Goal: Task Accomplishment & Management: Complete application form

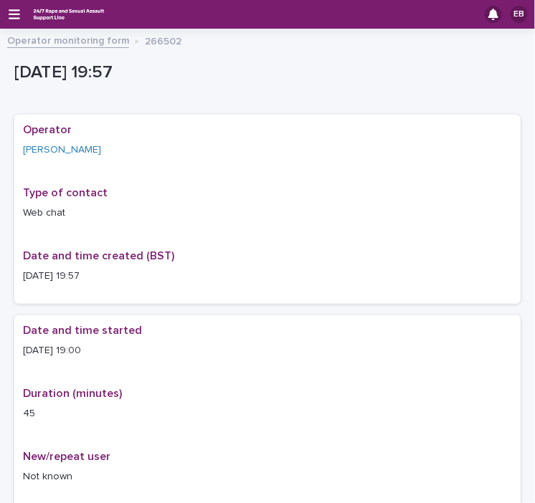
click at [33, 41] on link "Operator monitoring form" at bounding box center [68, 40] width 122 height 16
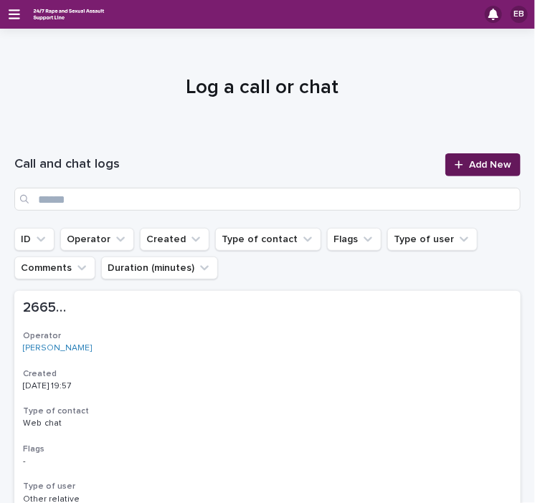
click at [471, 164] on span "Add New" at bounding box center [490, 165] width 42 height 10
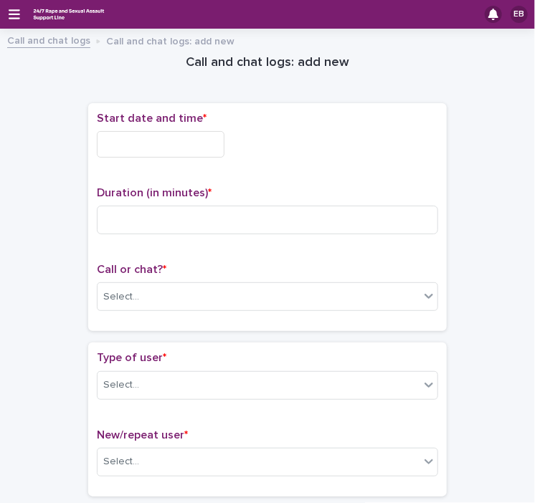
click at [158, 143] on input "text" at bounding box center [161, 144] width 128 height 27
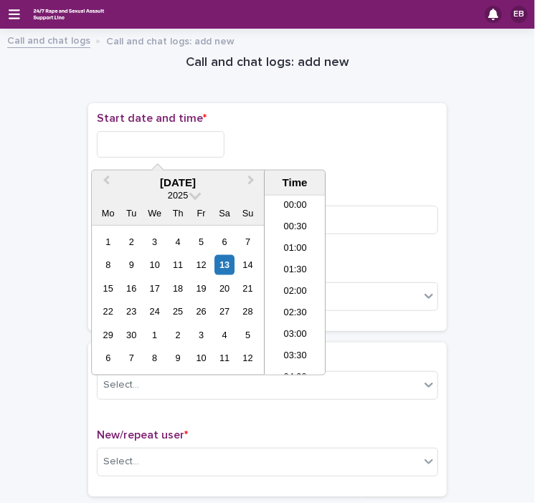
scroll to position [825, 0]
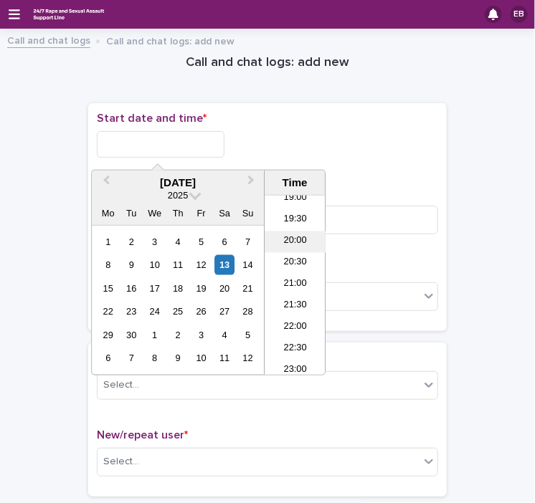
click at [298, 241] on li "20:00" at bounding box center [295, 243] width 61 height 22
type input "**********"
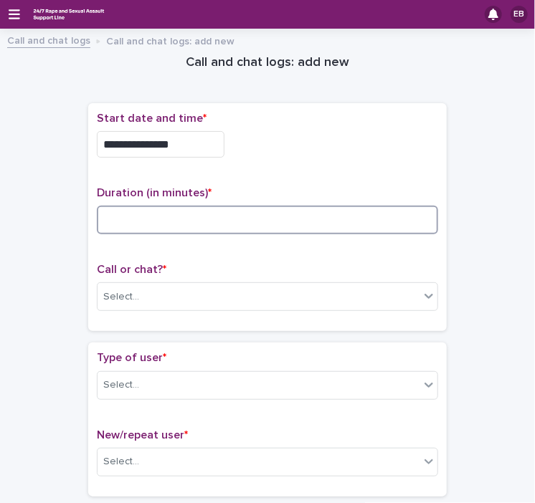
click at [229, 212] on input at bounding box center [267, 220] width 341 height 29
type input "**"
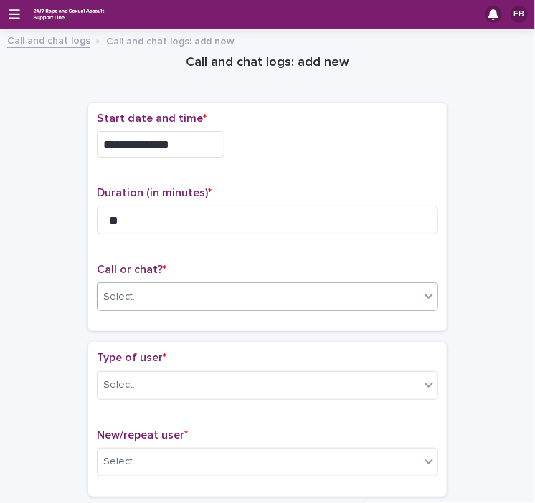
click at [221, 292] on div "Select..." at bounding box center [259, 297] width 322 height 24
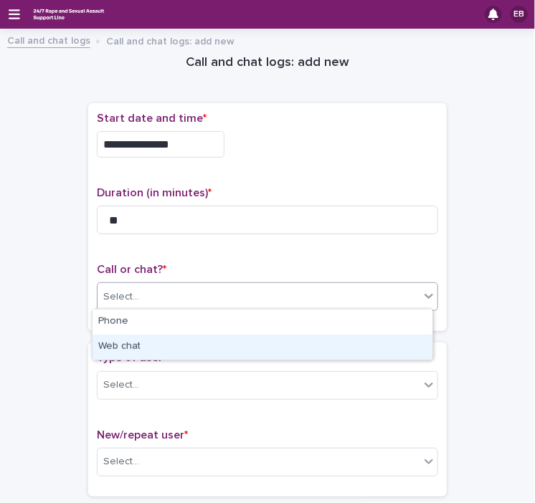
click at [193, 353] on div "Web chat" at bounding box center [263, 347] width 340 height 25
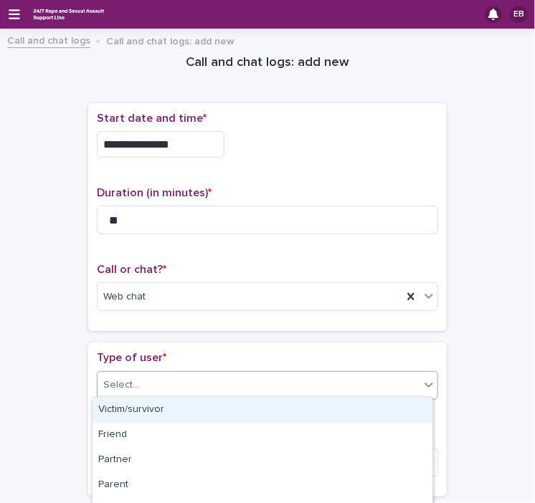
click at [214, 389] on div "Select..." at bounding box center [259, 386] width 322 height 24
click at [186, 413] on div "Victim/survivor" at bounding box center [263, 410] width 340 height 25
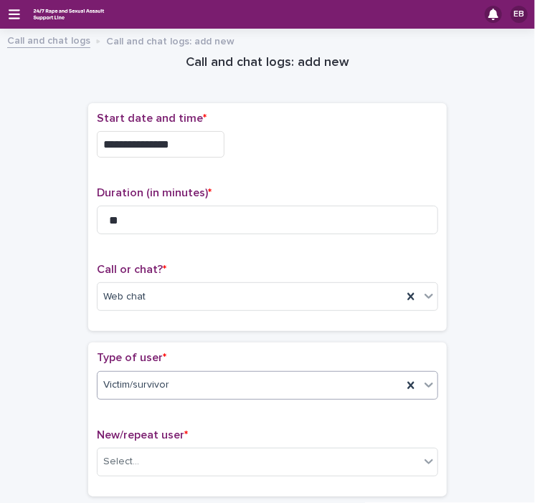
scroll to position [301, 0]
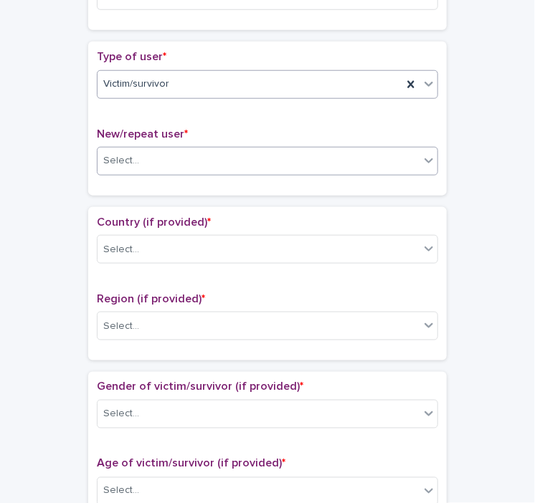
click at [197, 152] on div "Select..." at bounding box center [259, 161] width 322 height 24
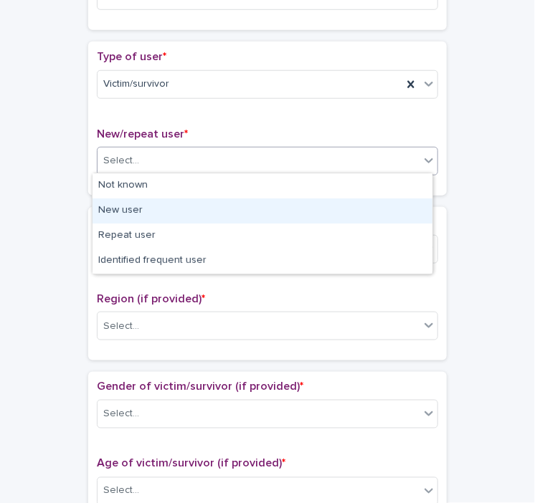
click at [179, 207] on div "New user" at bounding box center [263, 211] width 340 height 25
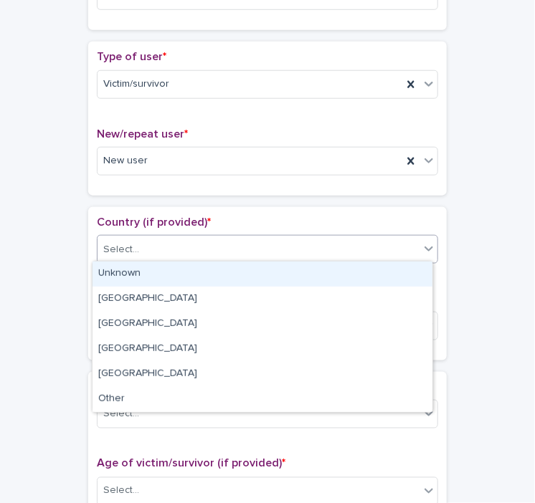
click at [202, 247] on div "Select..." at bounding box center [259, 250] width 322 height 24
click at [193, 275] on div "Unknown" at bounding box center [263, 274] width 340 height 25
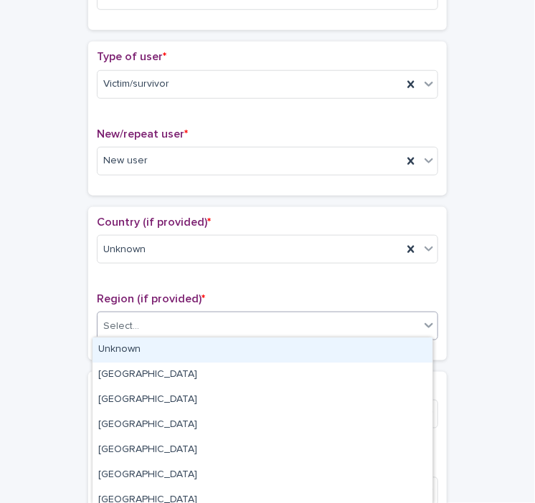
click at [204, 325] on div "Select..." at bounding box center [259, 327] width 322 height 24
click at [201, 351] on div "Unknown" at bounding box center [263, 350] width 340 height 25
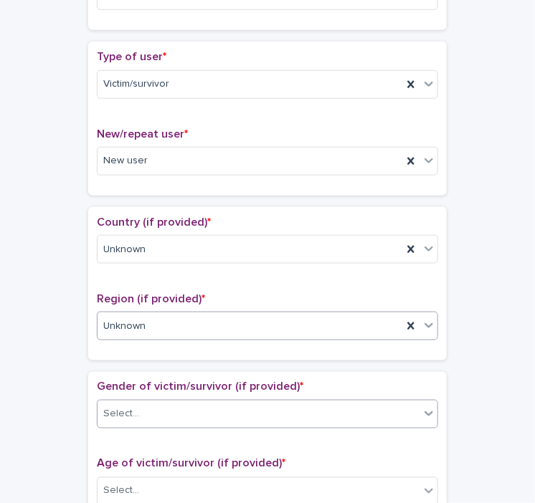
click at [218, 411] on div "Select..." at bounding box center [259, 415] width 322 height 24
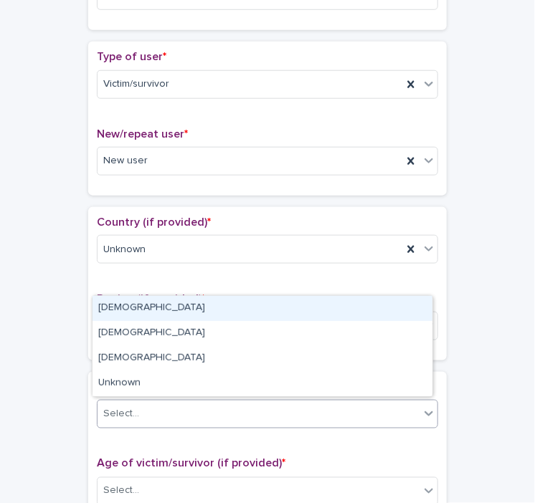
click at [131, 306] on div "[DEMOGRAPHIC_DATA]" at bounding box center [263, 308] width 340 height 25
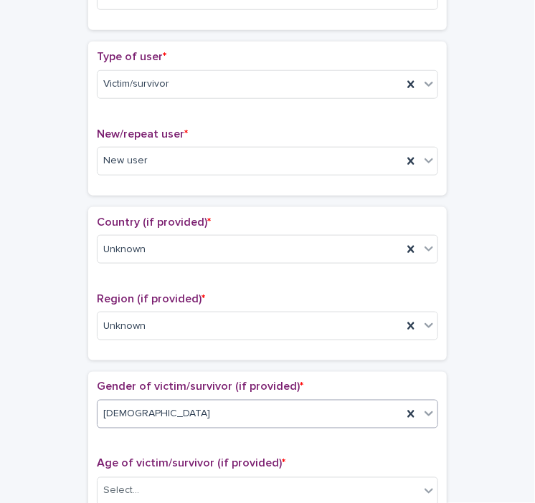
scroll to position [529, 0]
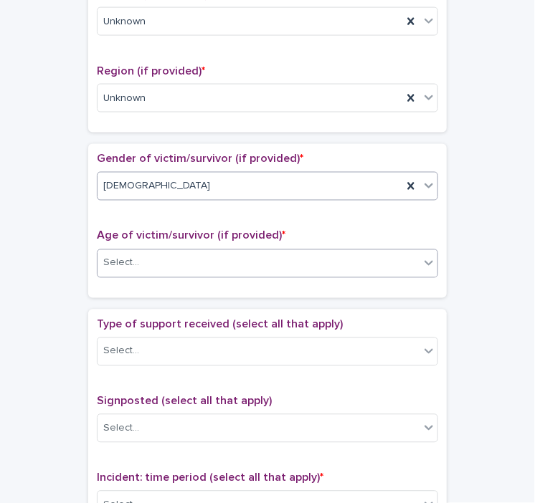
click at [181, 267] on div "Select..." at bounding box center [259, 264] width 322 height 24
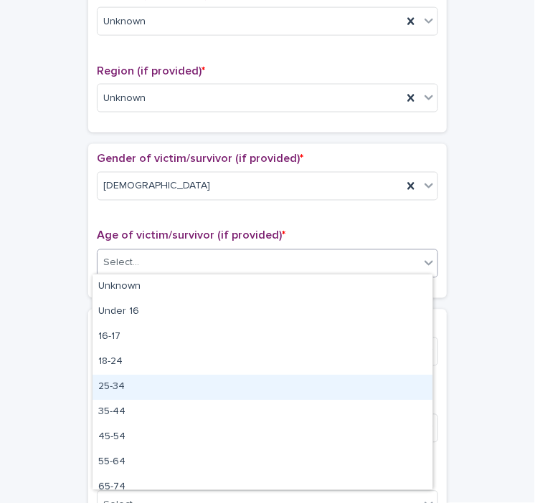
click at [120, 386] on div "25-34" at bounding box center [263, 387] width 340 height 25
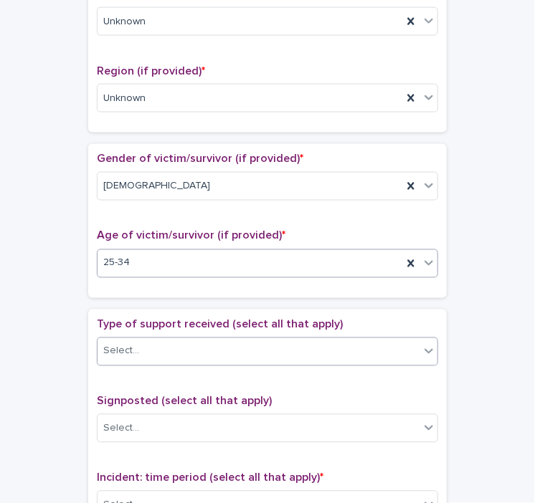
click at [209, 344] on div "Select..." at bounding box center [259, 352] width 322 height 24
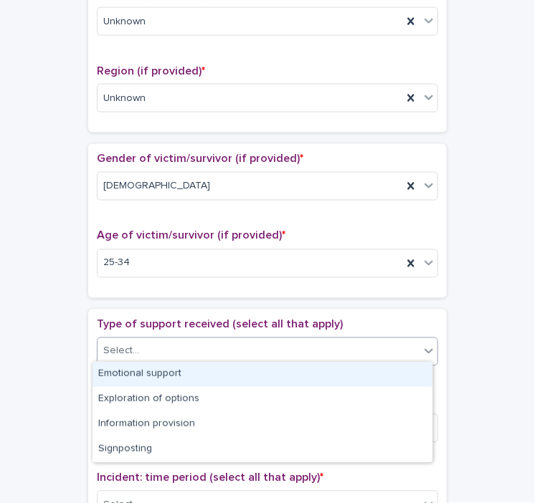
click at [187, 378] on div "Emotional support" at bounding box center [263, 374] width 340 height 25
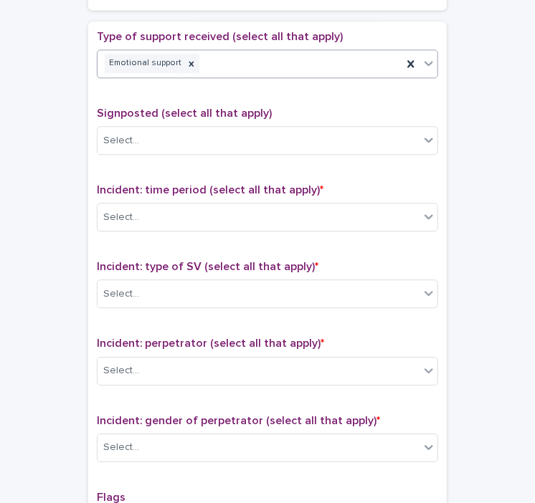
scroll to position [818, 0]
click at [196, 283] on div "Select..." at bounding box center [259, 295] width 322 height 24
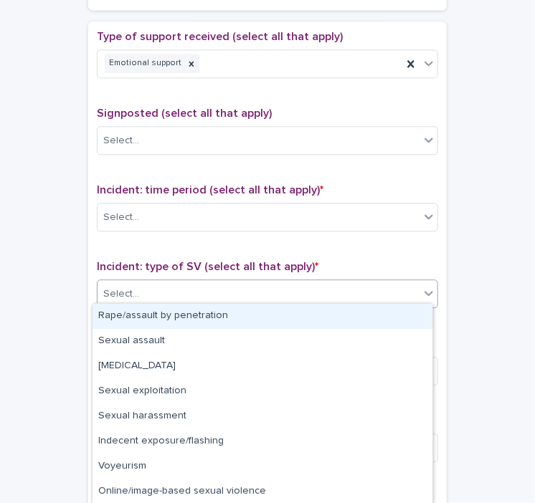
click at [193, 316] on div "Rape/assault by penetration" at bounding box center [263, 316] width 340 height 25
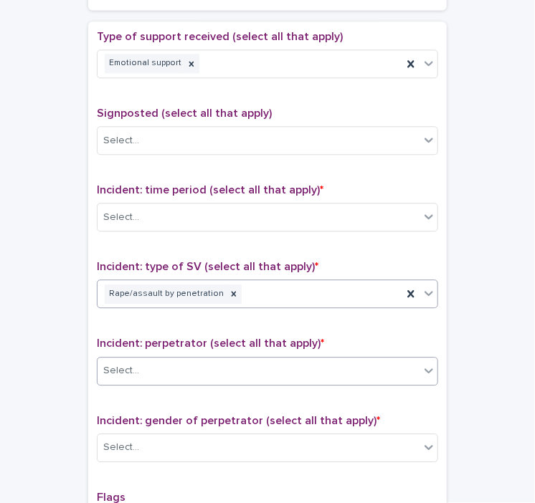
scroll to position [987, 0]
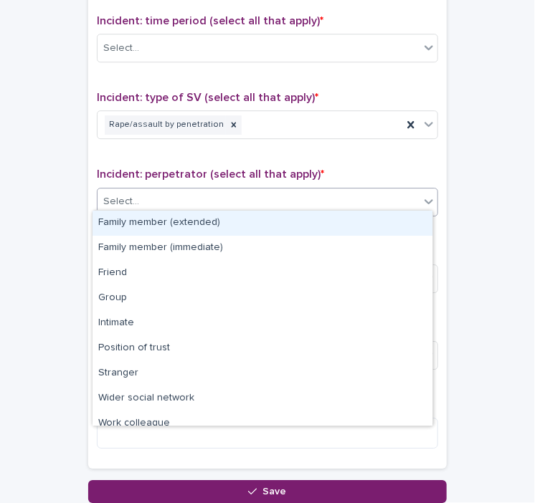
click at [207, 190] on div "Select..." at bounding box center [259, 202] width 322 height 24
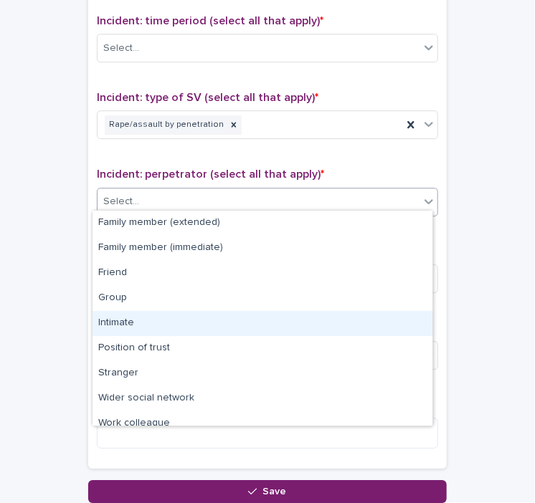
click at [135, 314] on div "Intimate" at bounding box center [263, 323] width 340 height 25
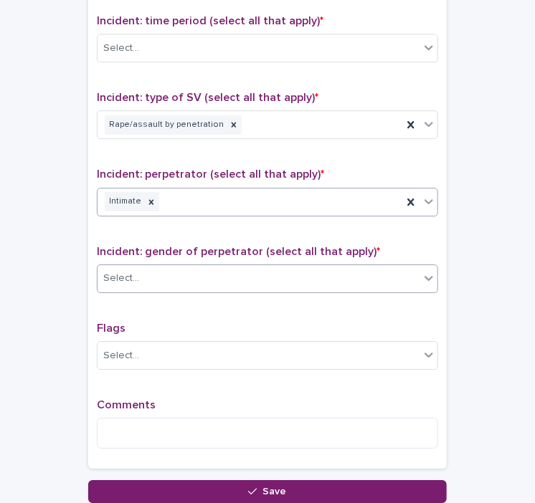
click at [201, 282] on div "Select..." at bounding box center [259, 279] width 322 height 24
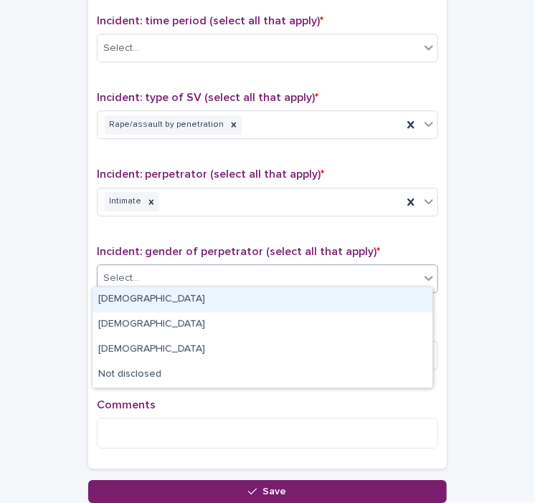
click at [152, 301] on div "[DEMOGRAPHIC_DATA]" at bounding box center [263, 300] width 340 height 25
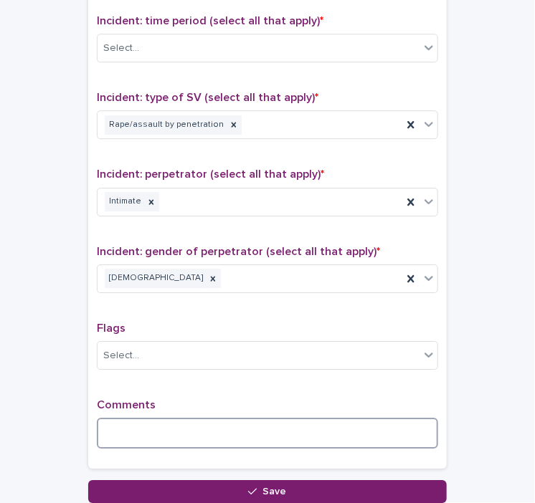
click at [107, 418] on textarea at bounding box center [267, 433] width 341 height 31
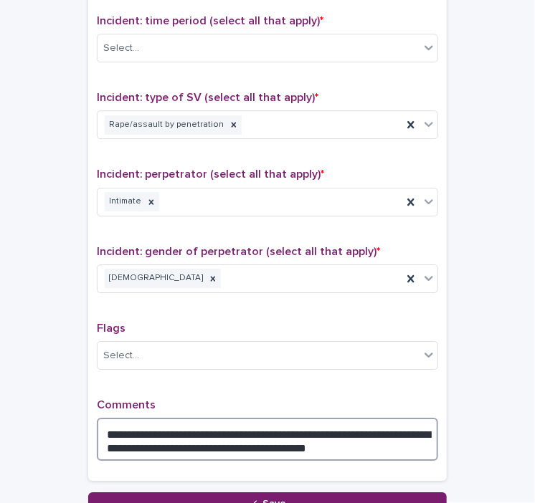
click at [354, 426] on textarea "**********" at bounding box center [267, 439] width 341 height 43
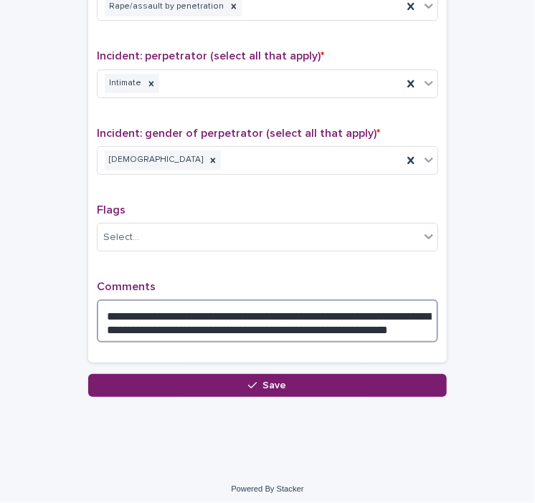
scroll to position [1104, 0]
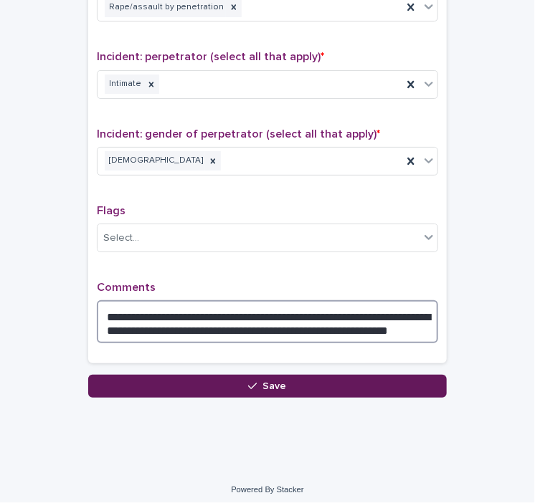
type textarea "**********"
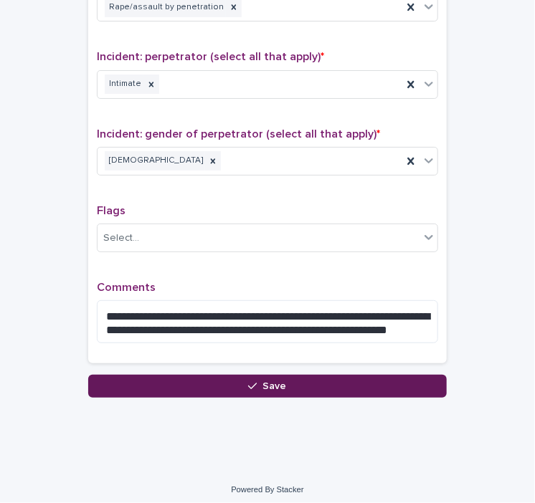
click at [305, 382] on button "Save" at bounding box center [267, 386] width 359 height 23
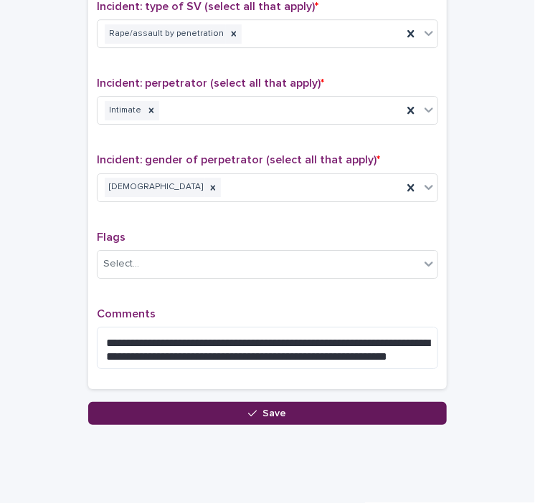
scroll to position [996, 0]
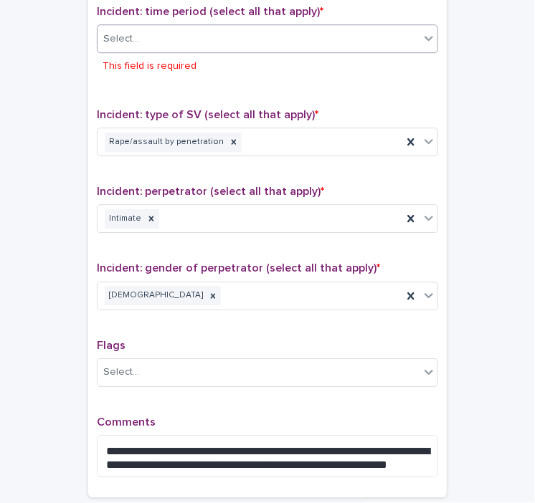
click at [402, 32] on div "Select..." at bounding box center [259, 39] width 322 height 24
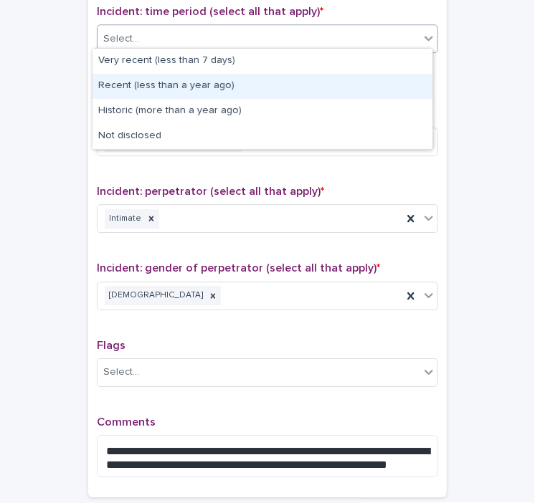
click at [273, 82] on div "Recent (less than a year ago)" at bounding box center [263, 86] width 340 height 25
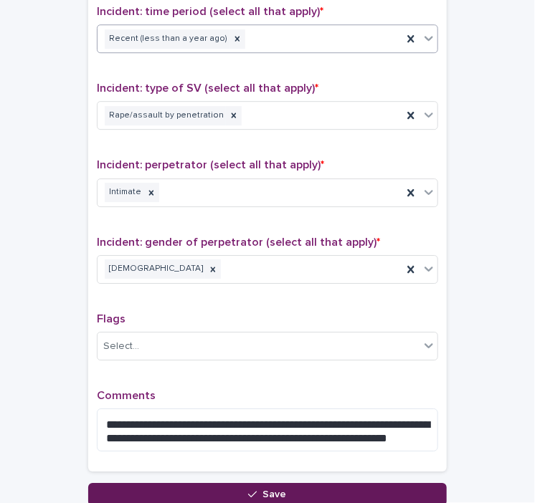
click at [229, 490] on button "Save" at bounding box center [267, 494] width 359 height 23
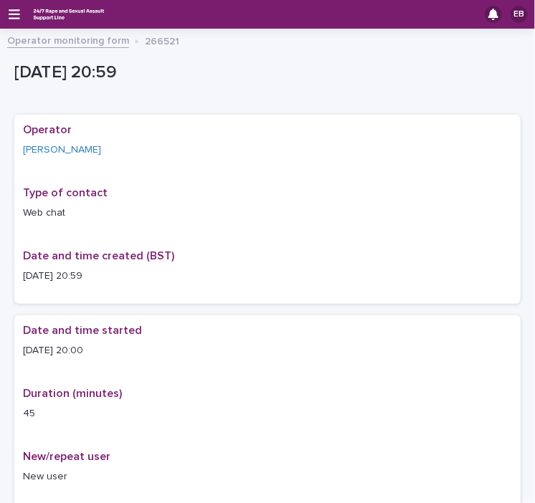
click at [27, 42] on link "Operator monitoring form" at bounding box center [68, 40] width 122 height 16
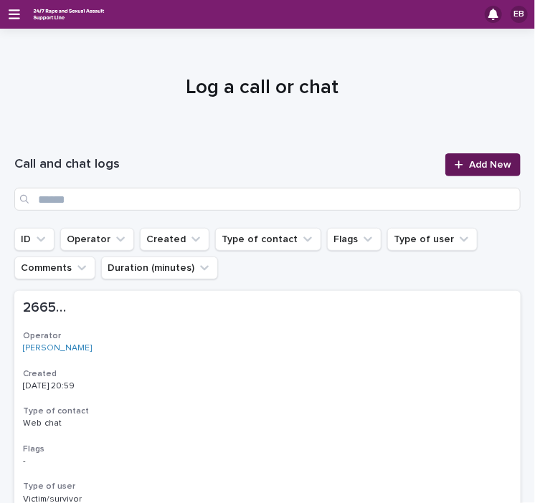
click at [487, 161] on span "Add New" at bounding box center [490, 165] width 42 height 10
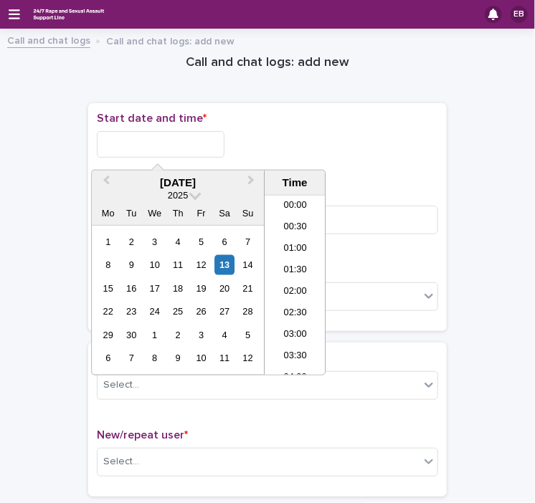
scroll to position [825, 0]
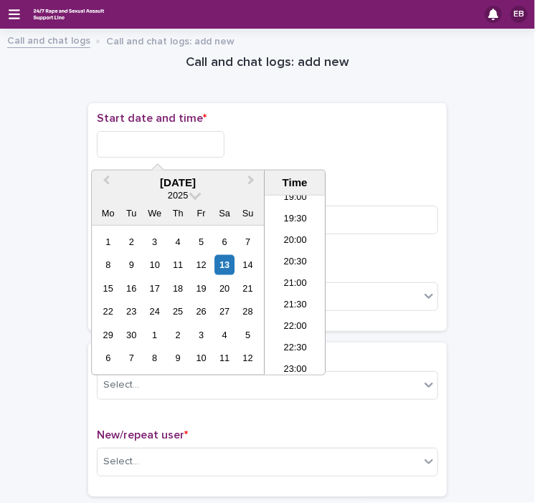
click at [164, 151] on input "text" at bounding box center [161, 144] width 128 height 27
click at [301, 285] on li "21:00" at bounding box center [295, 286] width 61 height 22
type input "**********"
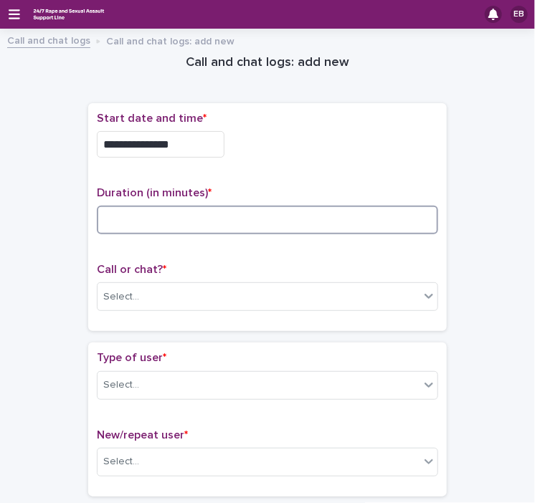
click at [173, 207] on input at bounding box center [267, 220] width 341 height 29
type input "**"
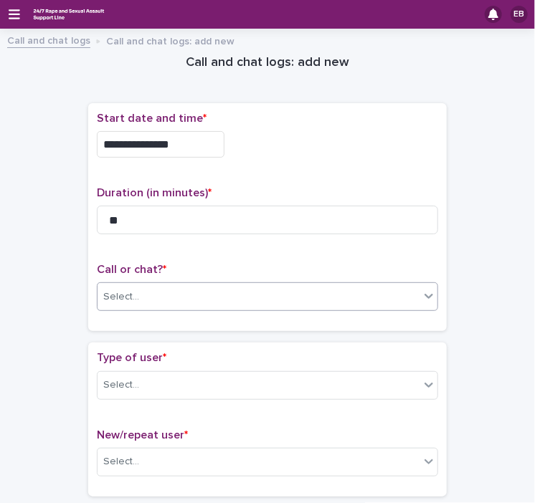
click at [158, 295] on div "Select..." at bounding box center [259, 297] width 322 height 24
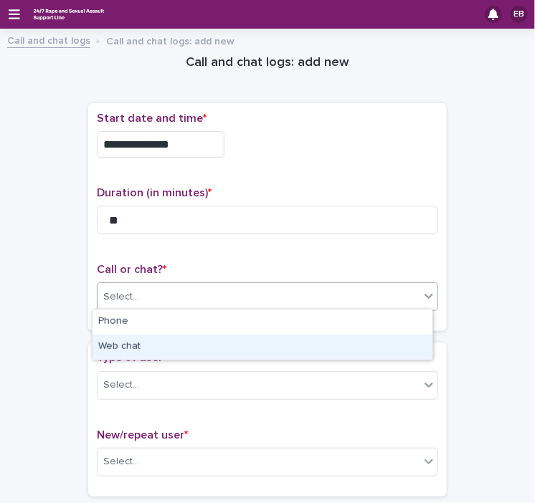
click at [146, 352] on div "Web chat" at bounding box center [263, 347] width 340 height 25
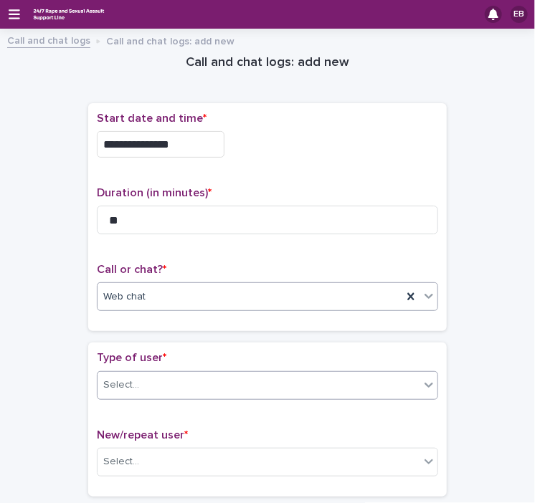
click at [167, 379] on div "Select..." at bounding box center [259, 386] width 322 height 24
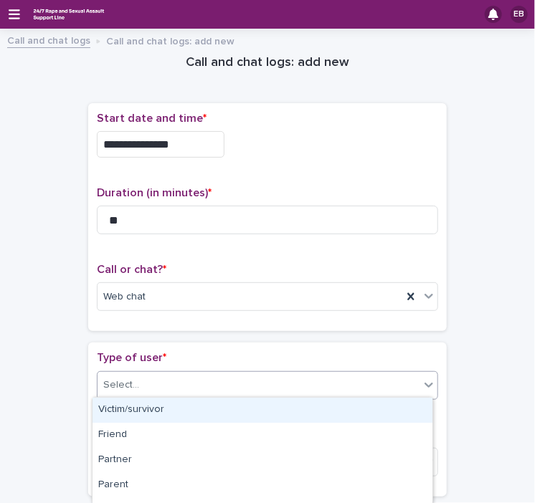
click at [161, 412] on div "Victim/survivor" at bounding box center [263, 410] width 340 height 25
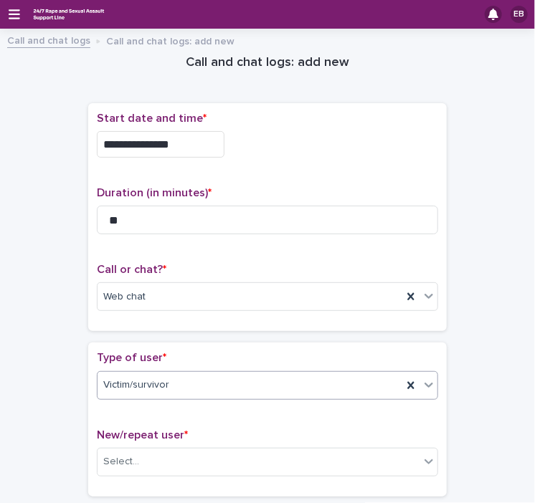
scroll to position [232, 0]
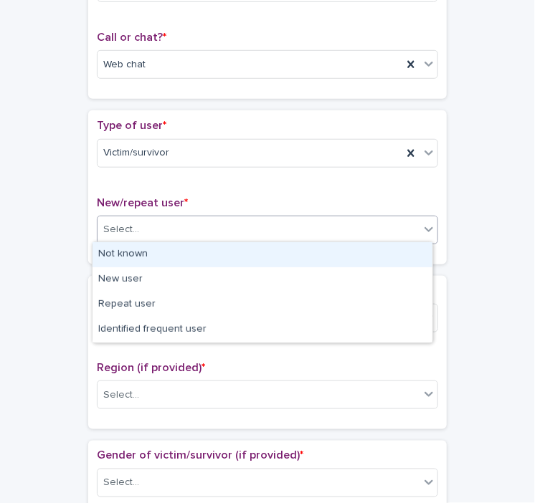
click at [184, 216] on div "Select..." at bounding box center [267, 230] width 341 height 29
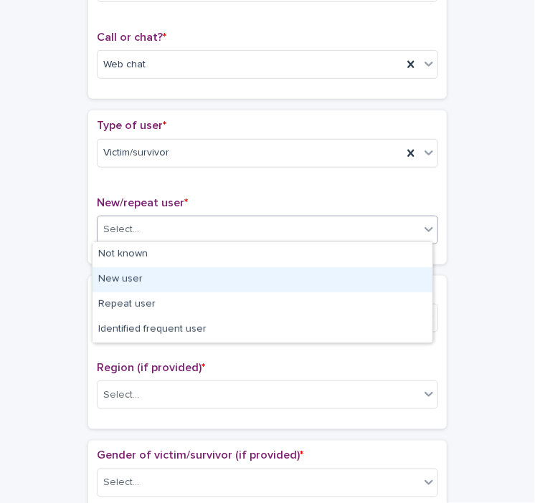
click at [163, 278] on div "New user" at bounding box center [263, 280] width 340 height 25
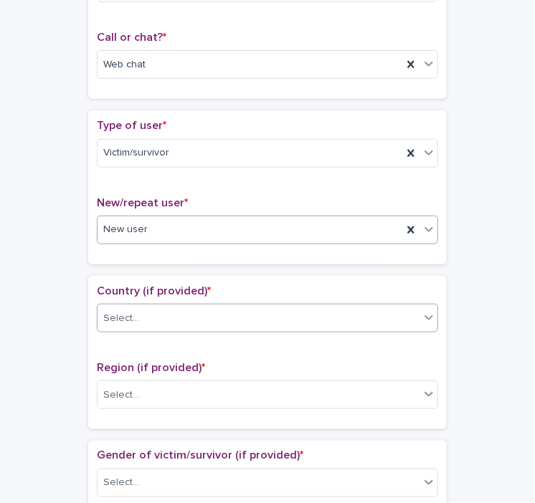
click at [190, 307] on div "Select..." at bounding box center [259, 319] width 322 height 24
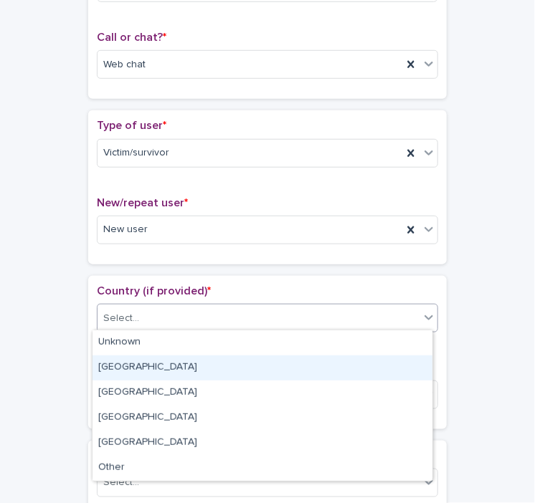
click at [153, 361] on div "[GEOGRAPHIC_DATA]" at bounding box center [263, 368] width 340 height 25
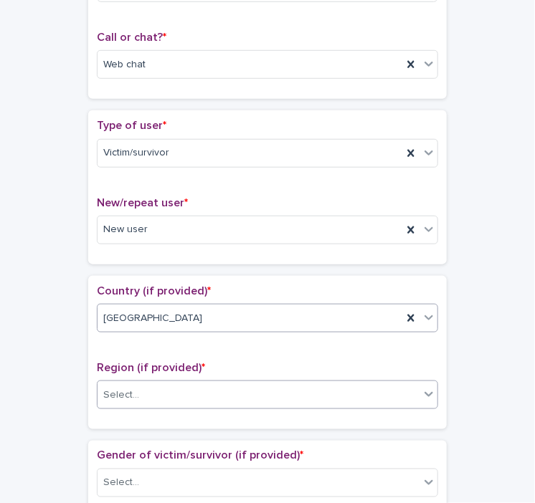
click at [186, 396] on div "Select..." at bounding box center [259, 396] width 322 height 24
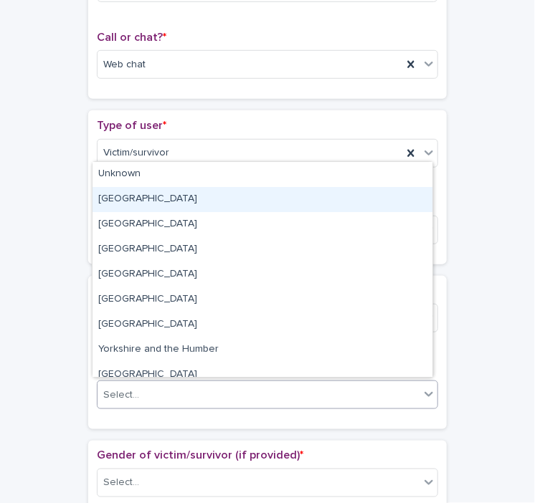
click at [134, 194] on div "[GEOGRAPHIC_DATA]" at bounding box center [263, 199] width 340 height 25
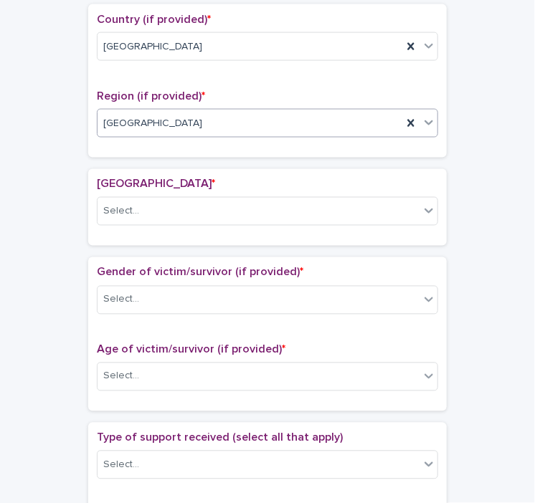
scroll to position [582, 0]
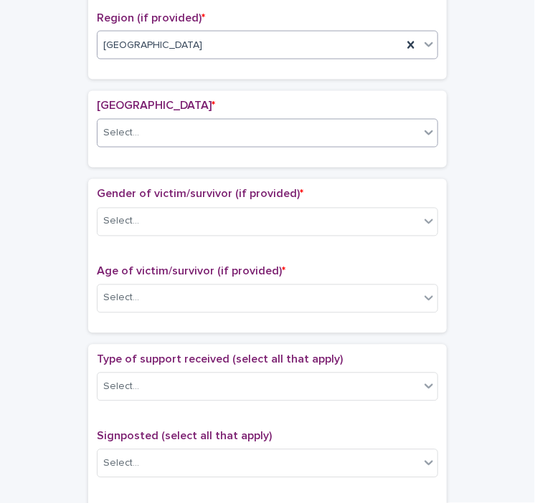
click at [194, 131] on div "Select..." at bounding box center [259, 134] width 322 height 24
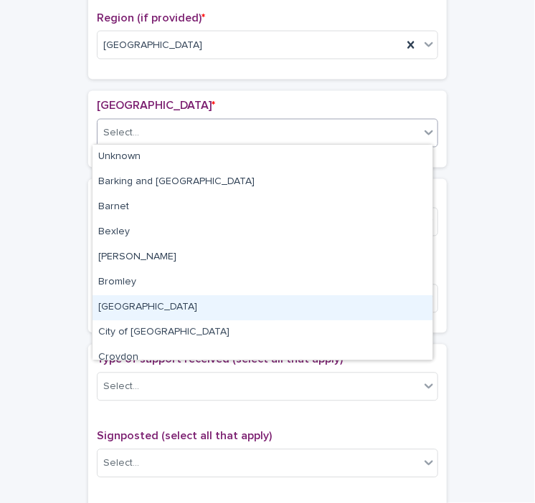
scroll to position [103, 0]
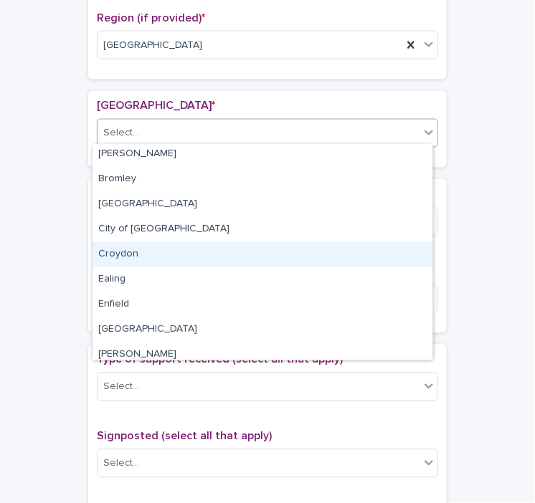
click at [123, 257] on div "Croydon" at bounding box center [263, 254] width 340 height 25
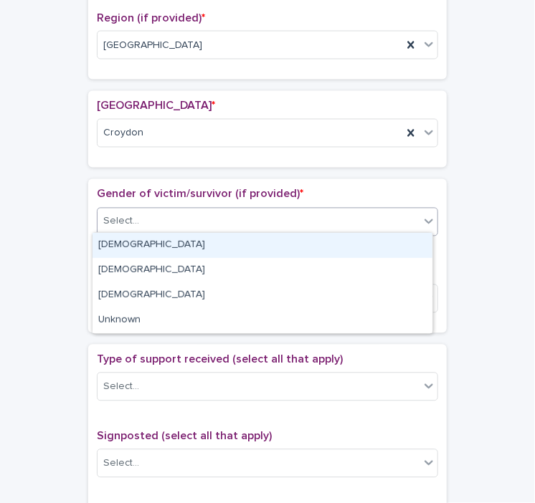
click at [154, 219] on div "Select..." at bounding box center [259, 222] width 322 height 24
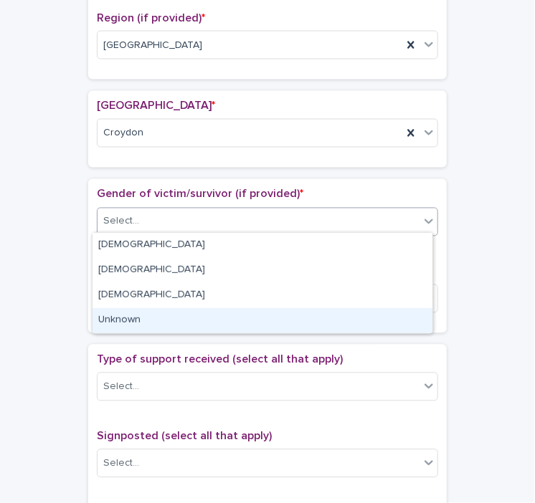
click at [135, 328] on div "Unknown" at bounding box center [263, 320] width 340 height 25
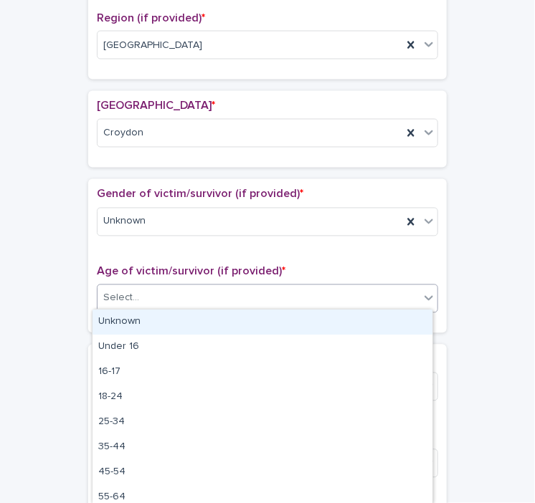
click at [163, 303] on div "Select..." at bounding box center [259, 299] width 322 height 24
click at [148, 326] on div "Unknown" at bounding box center [263, 322] width 340 height 25
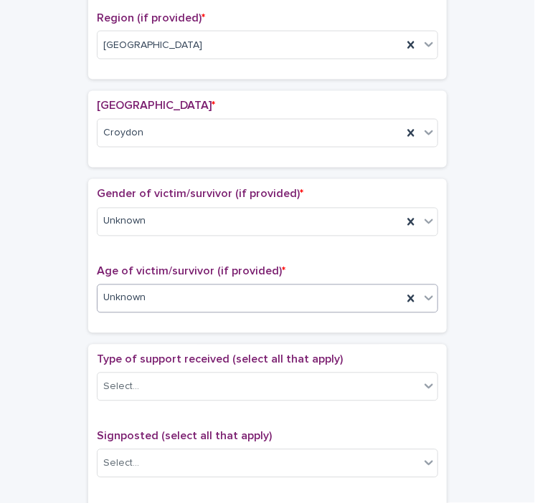
scroll to position [829, 0]
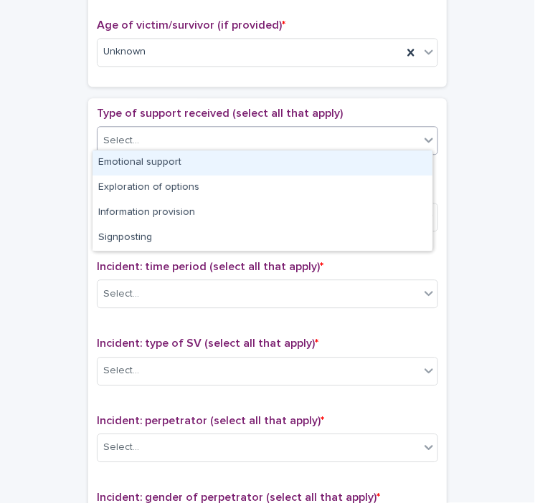
click at [184, 136] on div "Select..." at bounding box center [259, 141] width 322 height 24
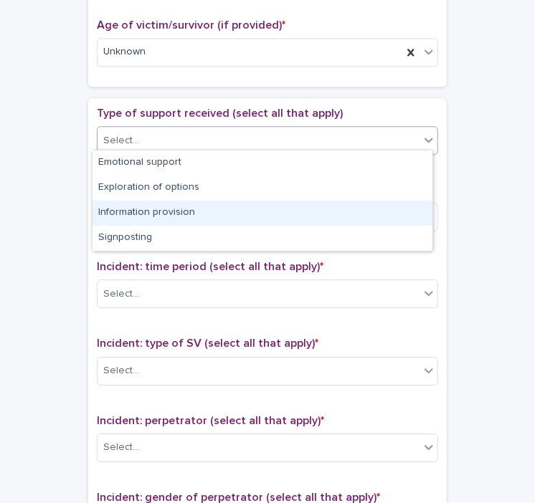
drag, startPoint x: 162, startPoint y: 174, endPoint x: 156, endPoint y: 215, distance: 41.3
click at [156, 215] on div "Information provision" at bounding box center [263, 213] width 340 height 25
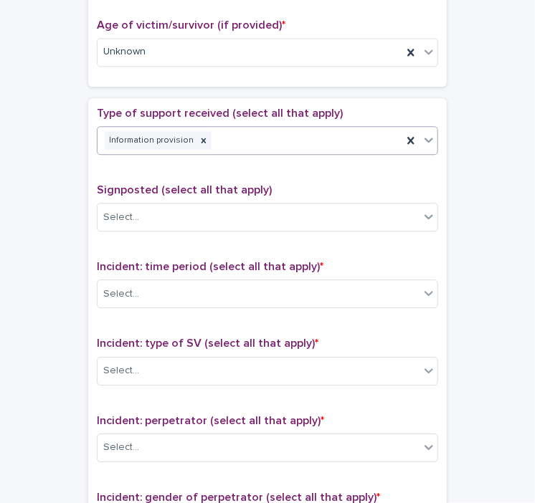
click at [228, 136] on div "Information provision" at bounding box center [250, 140] width 305 height 25
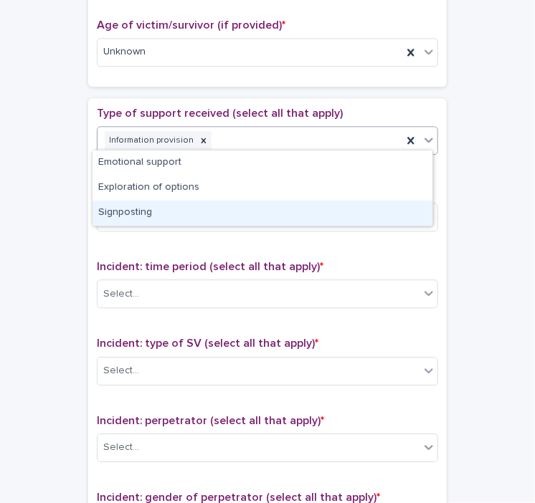
click at [143, 213] on div "Signposting" at bounding box center [263, 213] width 340 height 25
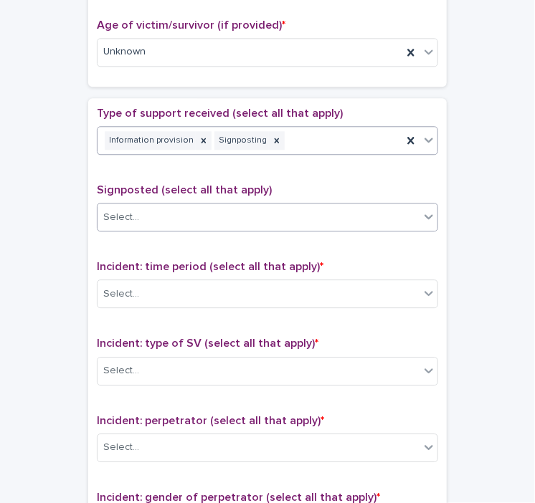
click at [185, 216] on div "Select..." at bounding box center [259, 218] width 322 height 24
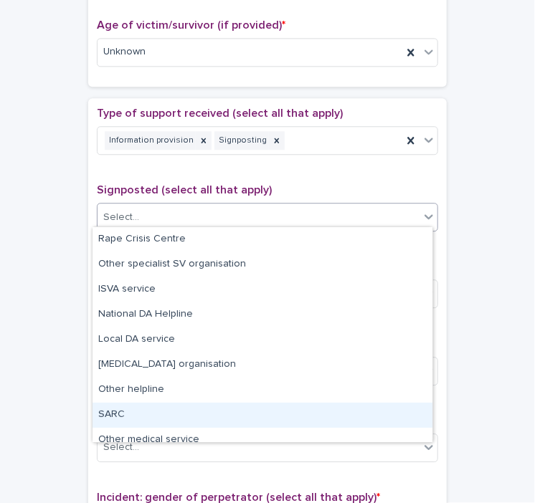
click at [108, 414] on div "SARC" at bounding box center [263, 415] width 340 height 25
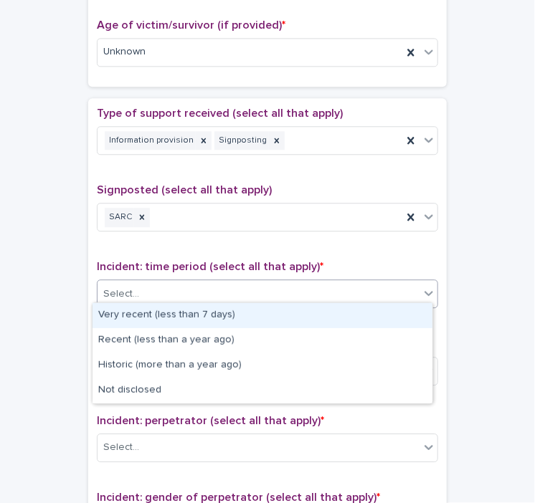
click at [199, 290] on div "Select..." at bounding box center [259, 295] width 322 height 24
click at [179, 313] on div "Very recent (less than 7 days)" at bounding box center [263, 315] width 340 height 25
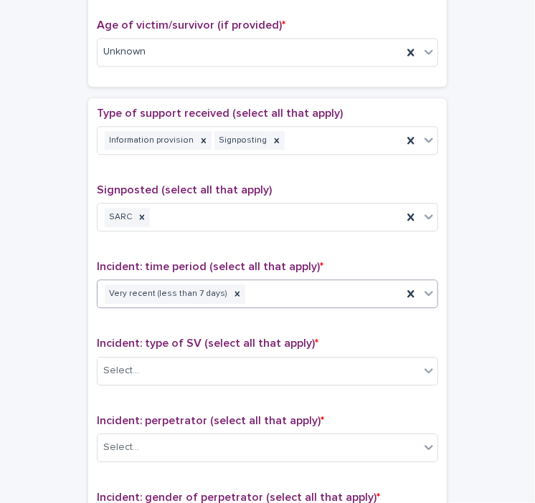
scroll to position [990, 0]
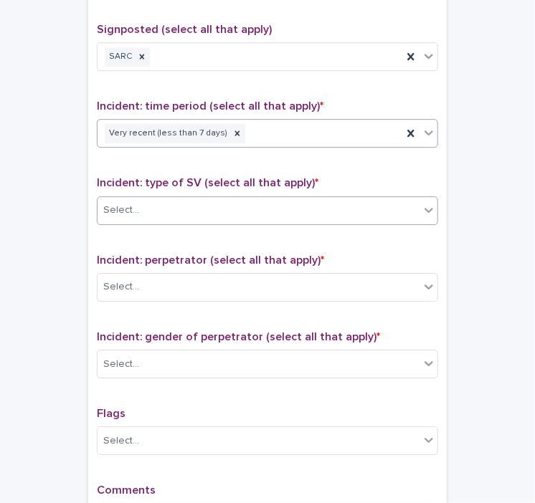
click at [195, 210] on div "Select..." at bounding box center [259, 211] width 322 height 24
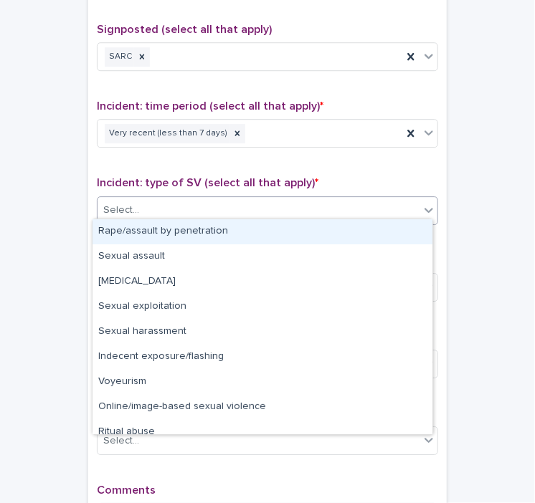
click at [182, 236] on div "Rape/assault by penetration" at bounding box center [263, 231] width 340 height 25
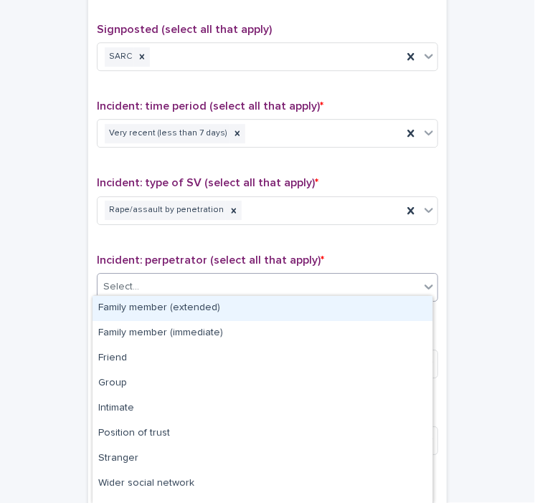
click at [194, 289] on div "Select..." at bounding box center [259, 287] width 322 height 24
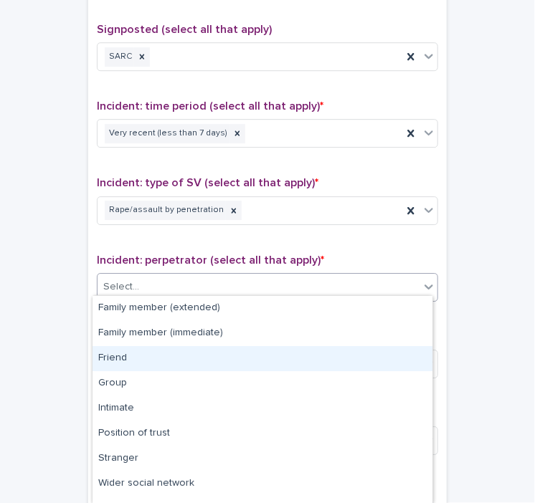
scroll to position [68, 0]
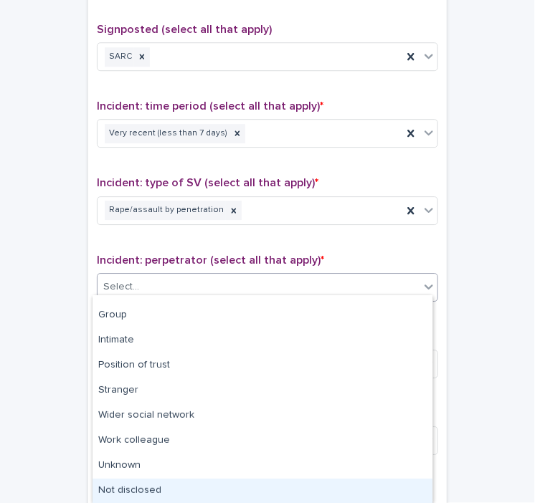
click at [139, 492] on div "Not disclosed" at bounding box center [263, 491] width 340 height 25
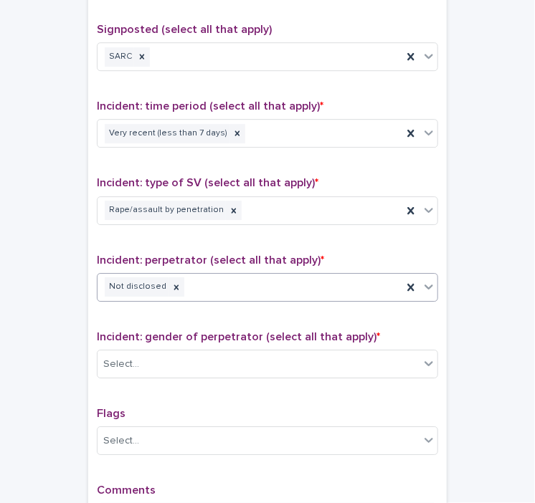
scroll to position [1175, 0]
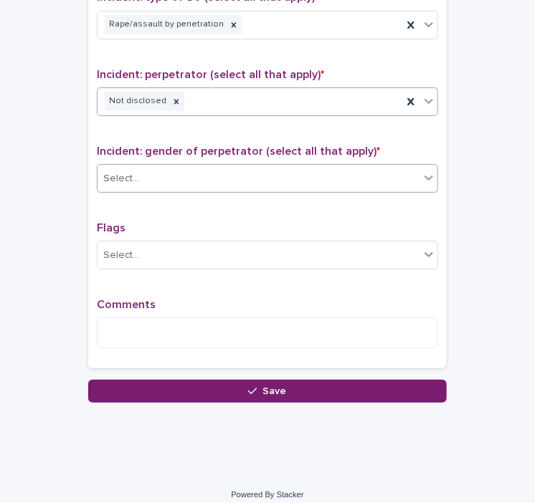
click at [181, 178] on div "Select..." at bounding box center [259, 179] width 322 height 24
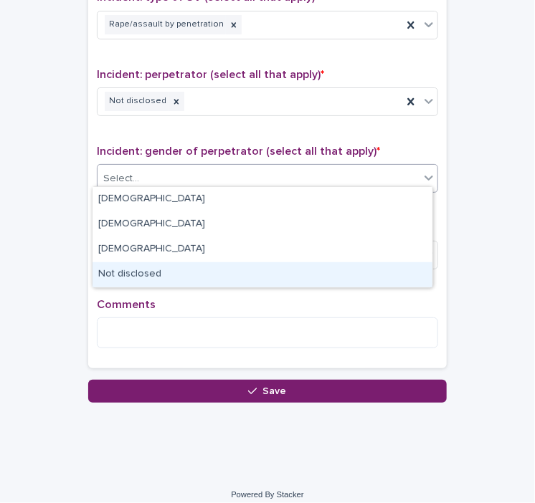
click at [138, 273] on div "Not disclosed" at bounding box center [263, 274] width 340 height 25
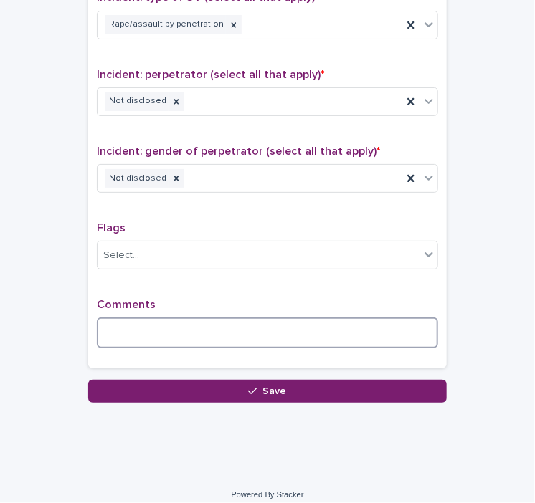
click at [115, 337] on textarea at bounding box center [267, 333] width 341 height 31
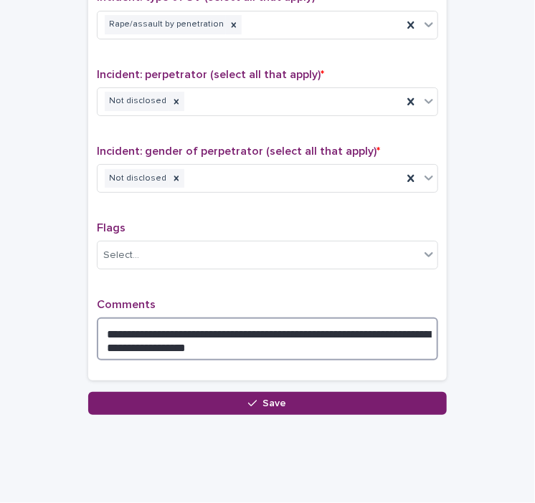
click at [397, 323] on textarea "**********" at bounding box center [267, 339] width 341 height 43
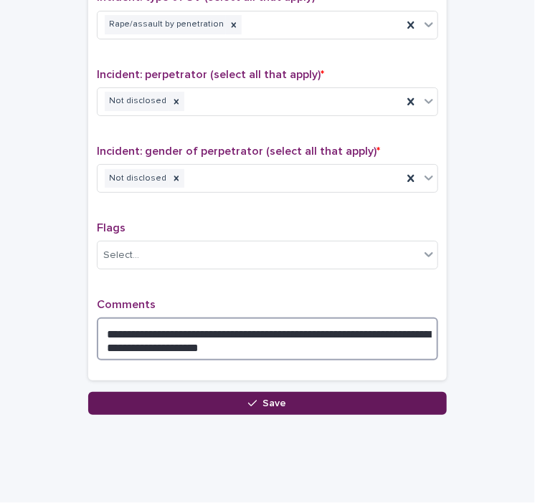
type textarea "**********"
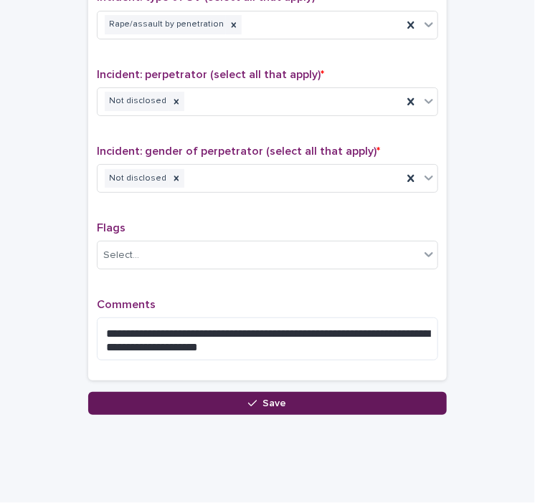
click at [184, 392] on button "Save" at bounding box center [267, 403] width 359 height 23
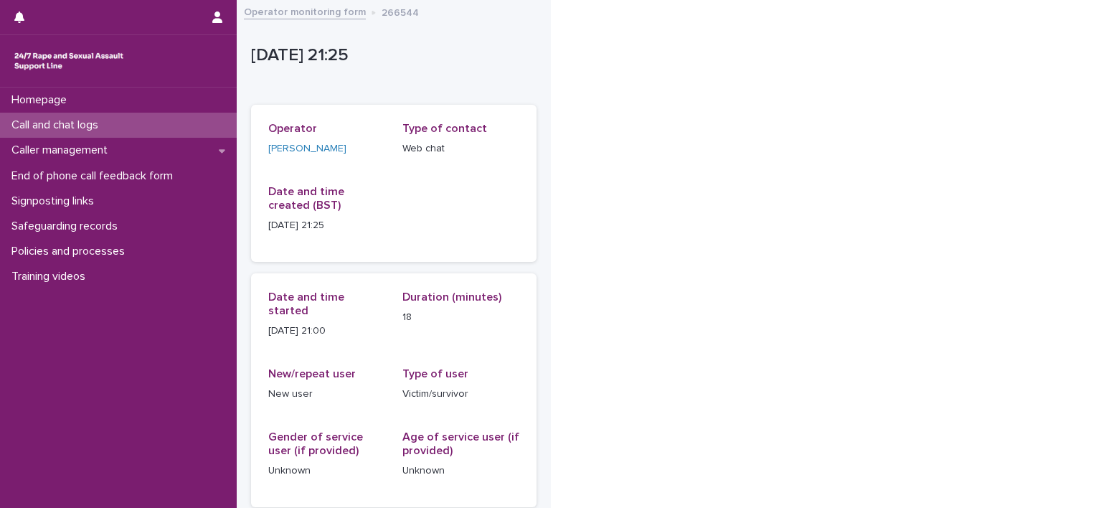
click at [48, 126] on p "Call and chat logs" at bounding box center [58, 125] width 104 height 14
